Goal: Transaction & Acquisition: Subscribe to service/newsletter

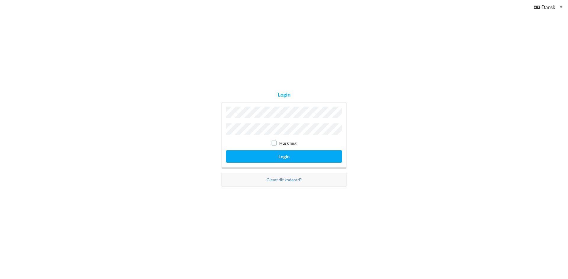
click at [272, 142] on input "checkbox" at bounding box center [273, 143] width 5 height 5
checkbox input "true"
click at [281, 154] on button "Login" at bounding box center [284, 156] width 116 height 12
click at [281, 157] on button "Login" at bounding box center [284, 156] width 116 height 12
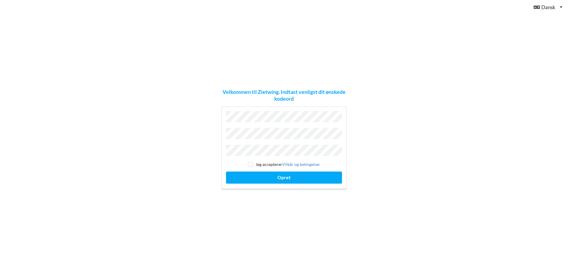
click at [214, 136] on div "Velkommen til Zietwing. Indtast venligst dit ønskede kodeord Jeg accepterer [PE…" at bounding box center [284, 139] width 568 height 279
click at [251, 162] on input "checkbox" at bounding box center [250, 164] width 5 height 5
checkbox input "true"
click at [289, 178] on button "Opret" at bounding box center [284, 178] width 116 height 12
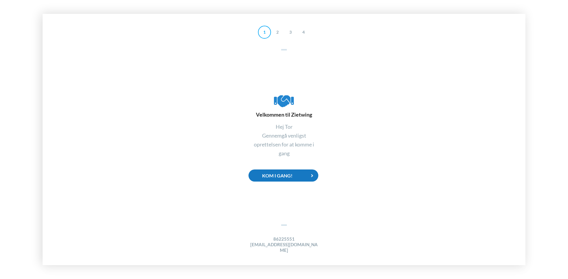
click at [281, 177] on div "Kom i gang!" at bounding box center [283, 176] width 70 height 12
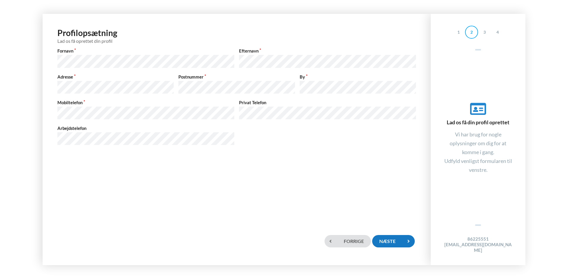
click at [383, 242] on div "Næste" at bounding box center [393, 241] width 43 height 12
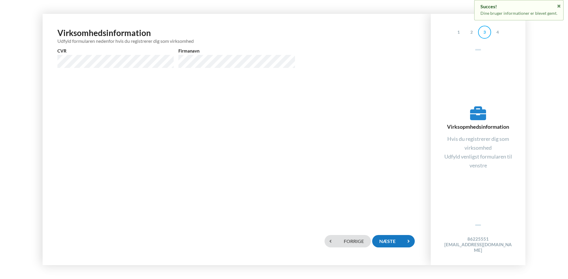
click at [389, 244] on div "Næste" at bounding box center [393, 241] width 43 height 12
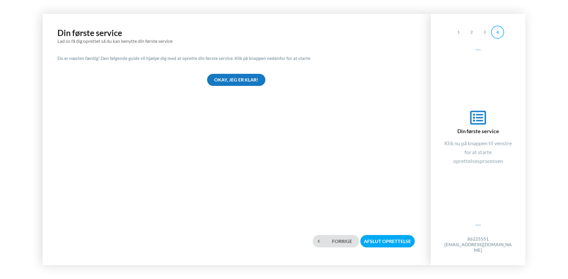
click at [239, 80] on div "Okay, jeg er klar!" at bounding box center [236, 80] width 58 height 12
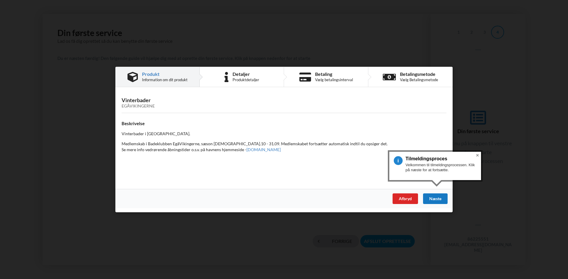
click at [435, 199] on div "Næste" at bounding box center [435, 199] width 25 height 11
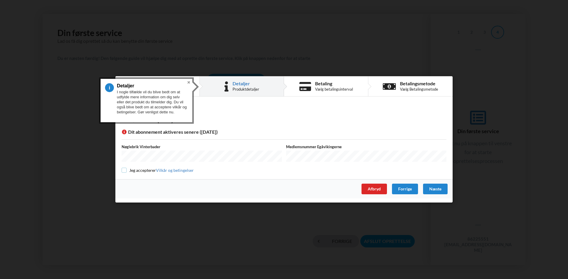
click at [125, 170] on input "checkbox" at bounding box center [124, 170] width 5 height 5
checkbox input "true"
click at [436, 190] on div "Næste" at bounding box center [435, 189] width 25 height 11
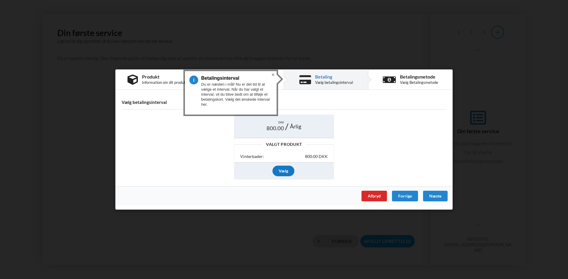
click at [287, 172] on div "Vælg" at bounding box center [283, 171] width 22 height 11
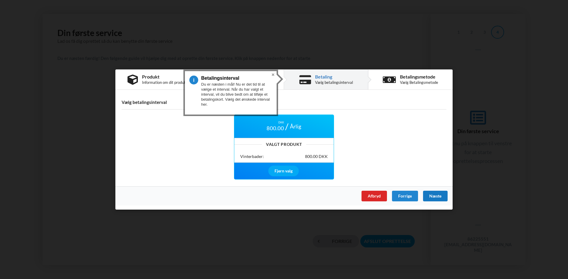
click at [430, 198] on div "Næste" at bounding box center [435, 196] width 25 height 11
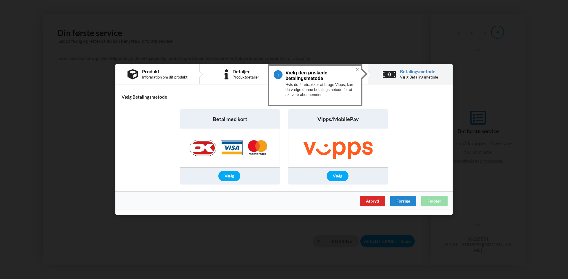
click at [232, 147] on img at bounding box center [229, 149] width 93 height 38
click at [229, 175] on div "Vælg" at bounding box center [229, 176] width 22 height 11
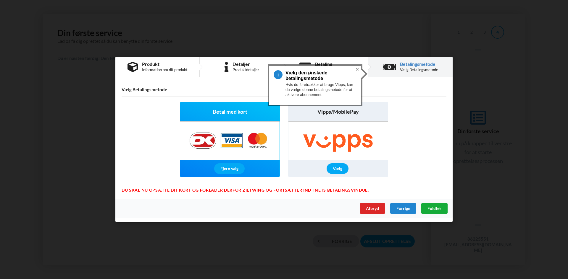
click at [432, 209] on span "Fuldfør" at bounding box center [434, 208] width 14 height 5
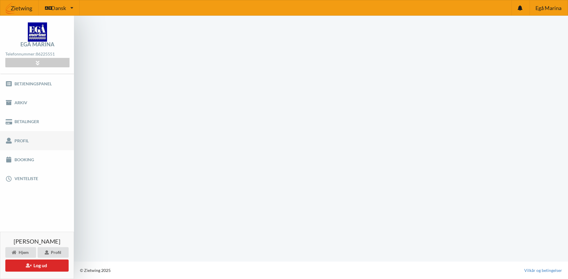
click at [20, 139] on link "Profil" at bounding box center [37, 140] width 74 height 19
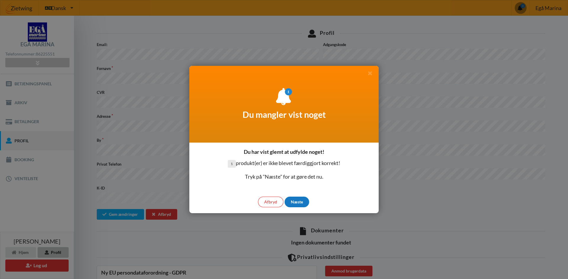
click at [297, 203] on div "Næste" at bounding box center [296, 202] width 25 height 11
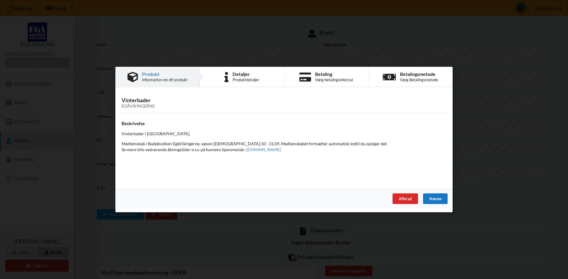
click at [443, 199] on div "Næste" at bounding box center [435, 199] width 25 height 11
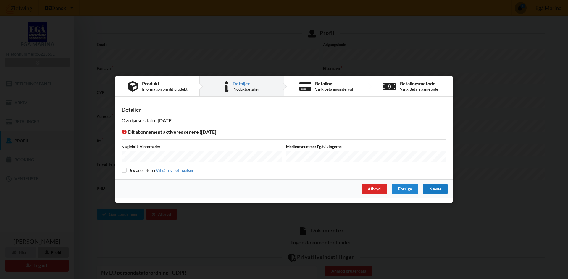
click at [428, 185] on div "Næste" at bounding box center [435, 189] width 25 height 11
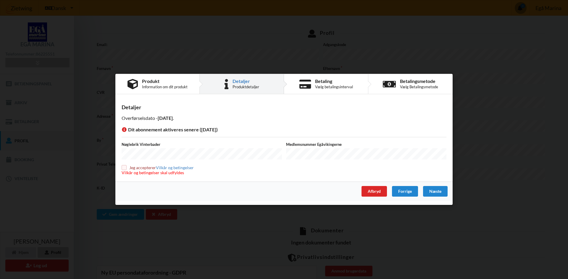
click at [124, 168] on input "checkbox" at bounding box center [124, 167] width 5 height 5
checkbox input "true"
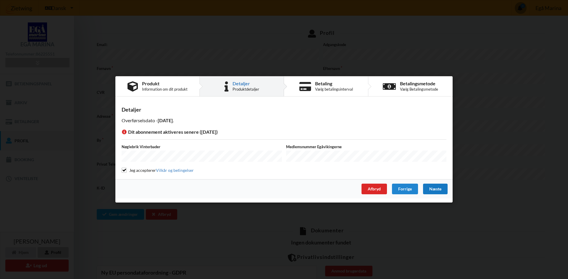
click at [434, 188] on div "Næste" at bounding box center [435, 189] width 25 height 11
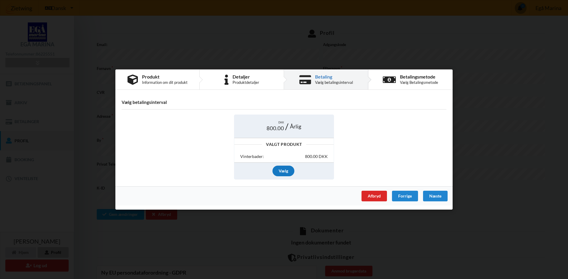
click at [279, 172] on div "Vælg" at bounding box center [283, 171] width 22 height 11
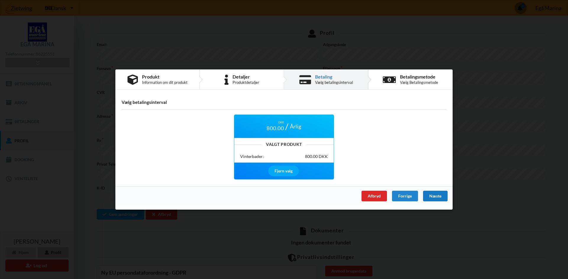
click at [436, 196] on div "Næste" at bounding box center [435, 196] width 25 height 11
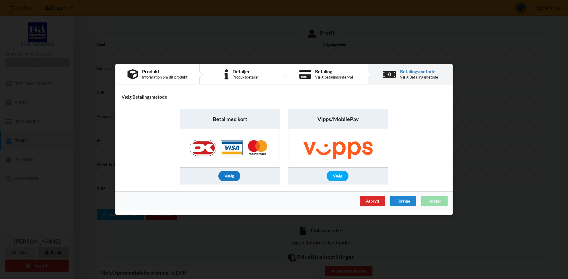
click at [232, 177] on div "Vælg" at bounding box center [229, 176] width 22 height 11
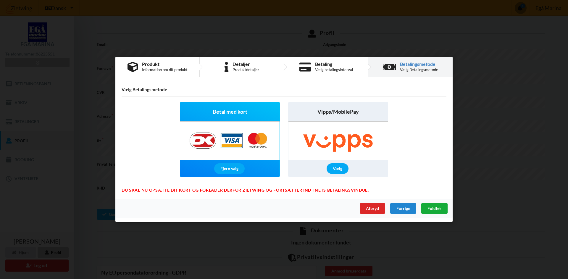
click at [437, 207] on span "Fuldfør" at bounding box center [434, 208] width 14 height 5
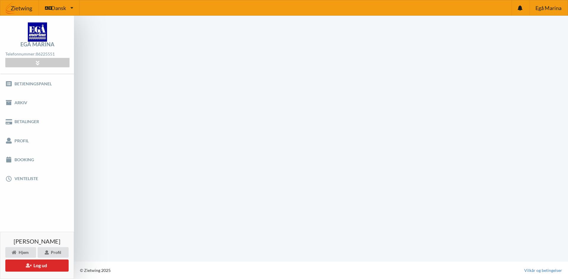
scroll to position [0, 0]
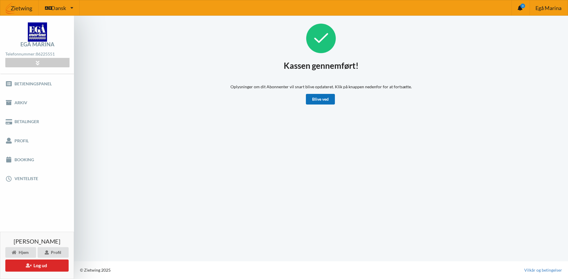
click at [321, 102] on link "Blive ved" at bounding box center [320, 99] width 29 height 11
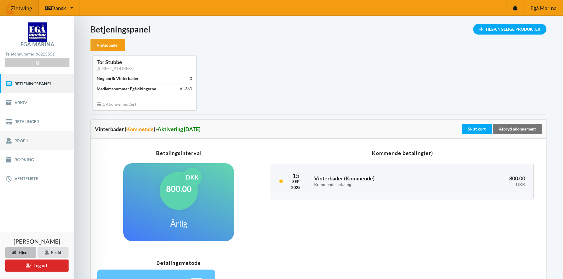
click at [24, 144] on link "Profil" at bounding box center [37, 140] width 74 height 19
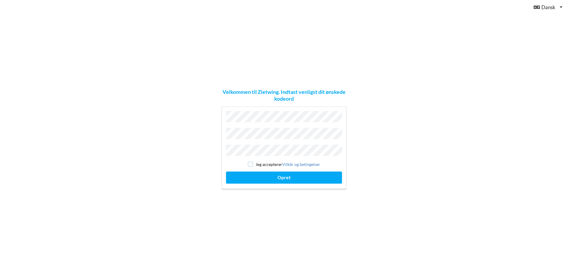
click at [250, 162] on input "checkbox" at bounding box center [250, 164] width 5 height 5
checkbox input "true"
click at [290, 175] on button "Opret" at bounding box center [284, 178] width 116 height 12
